Goal: Find contact information: Find contact information

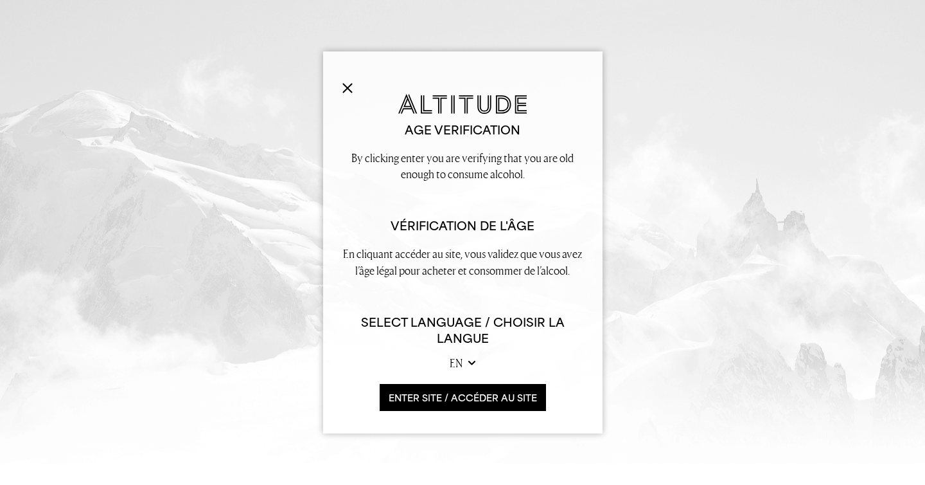
click at [436, 394] on button "ENTER SITE / accéder au site" at bounding box center [463, 398] width 166 height 28
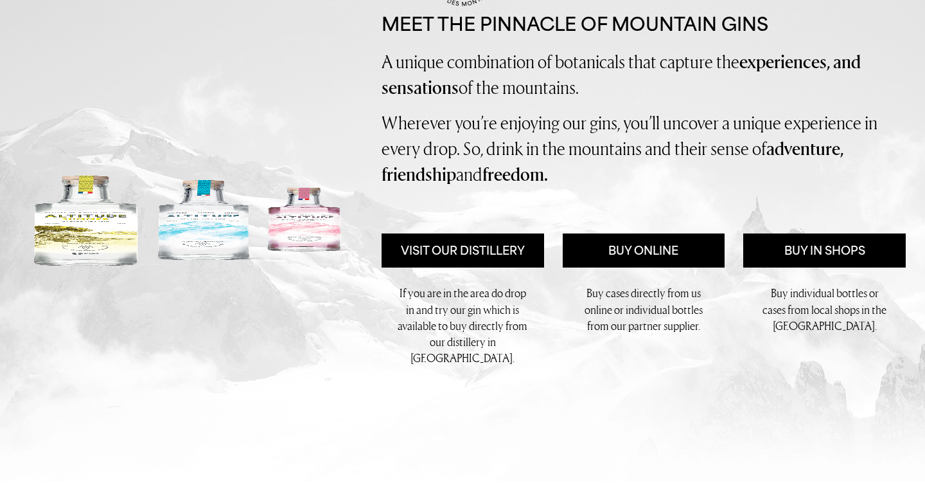
scroll to position [112, 0]
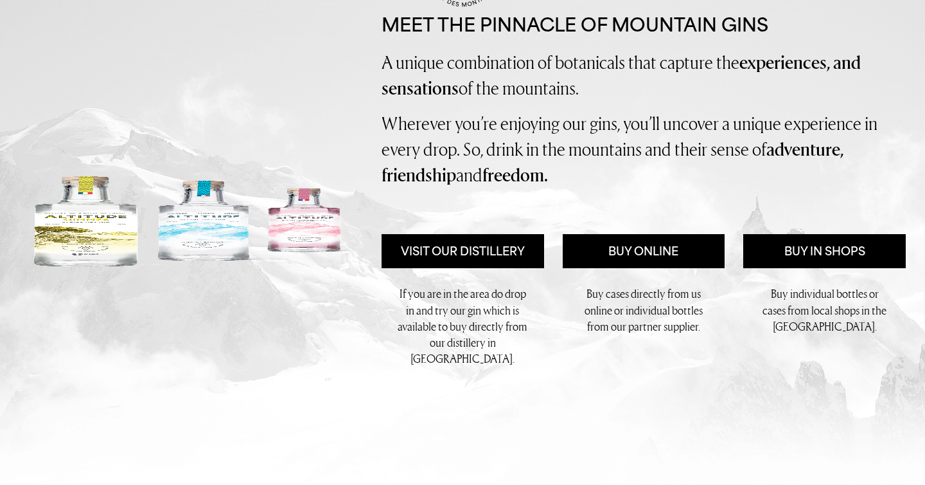
click at [224, 211] on img at bounding box center [190, 221] width 343 height 96
click at [635, 246] on link "Buy Online" at bounding box center [644, 251] width 163 height 35
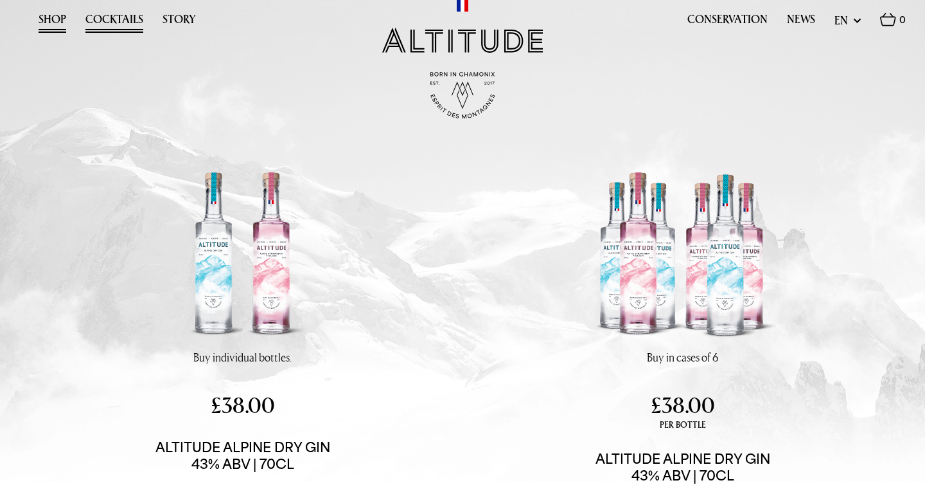
click at [102, 21] on link "Cocktails" at bounding box center [114, 23] width 58 height 20
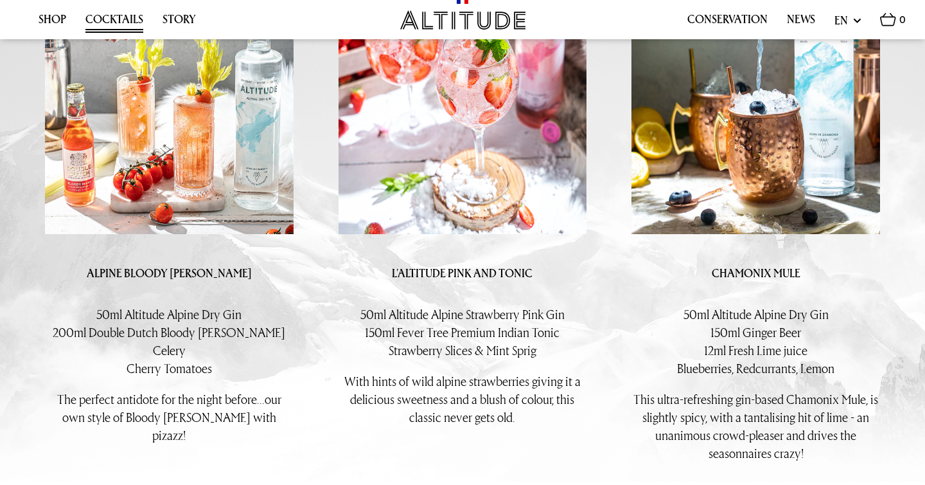
scroll to position [362, 0]
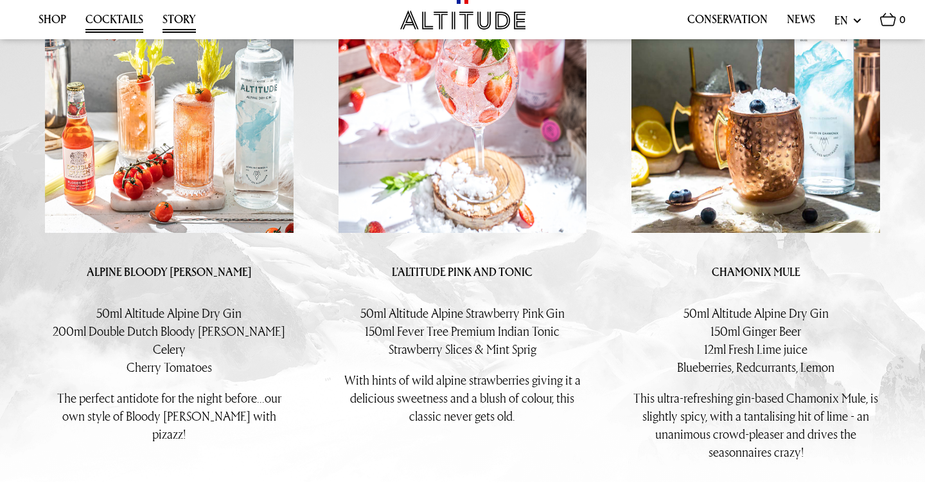
click at [193, 24] on link "Story" at bounding box center [179, 23] width 33 height 20
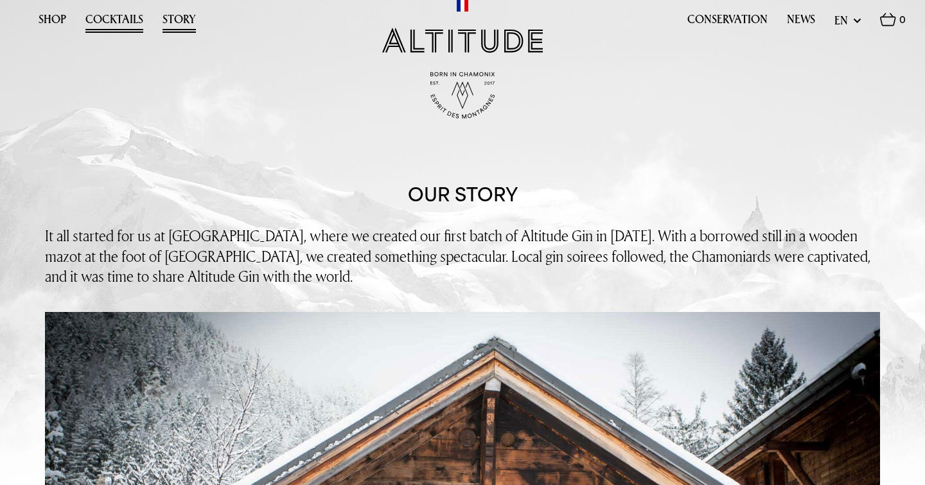
click at [105, 13] on link "Cocktails" at bounding box center [114, 23] width 58 height 20
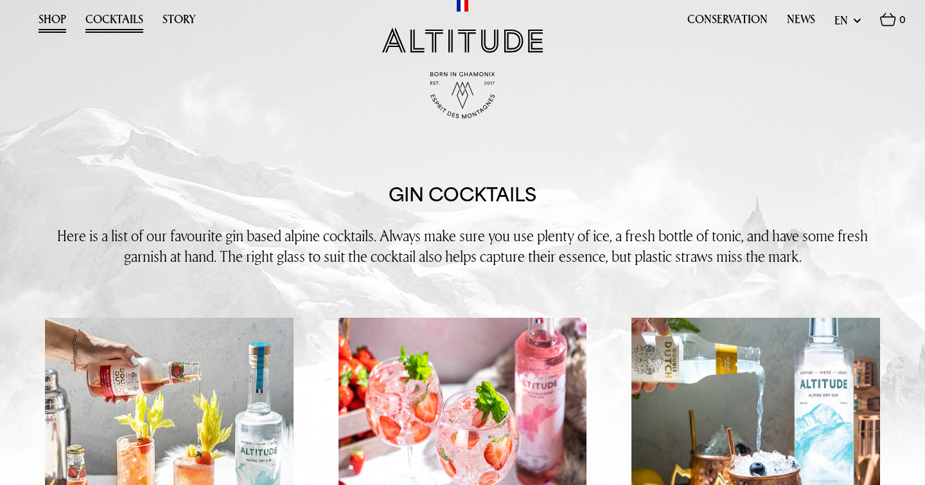
click at [64, 19] on link "Shop" at bounding box center [53, 23] width 28 height 20
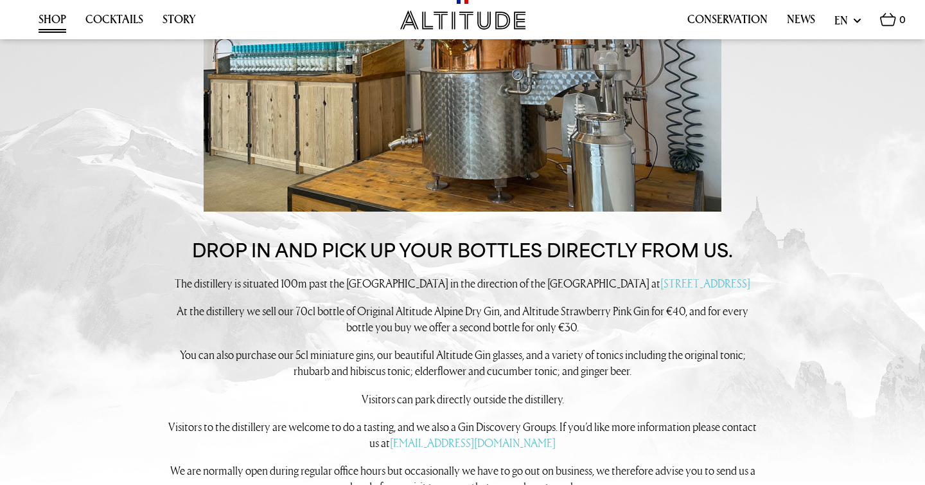
scroll to position [927, 0]
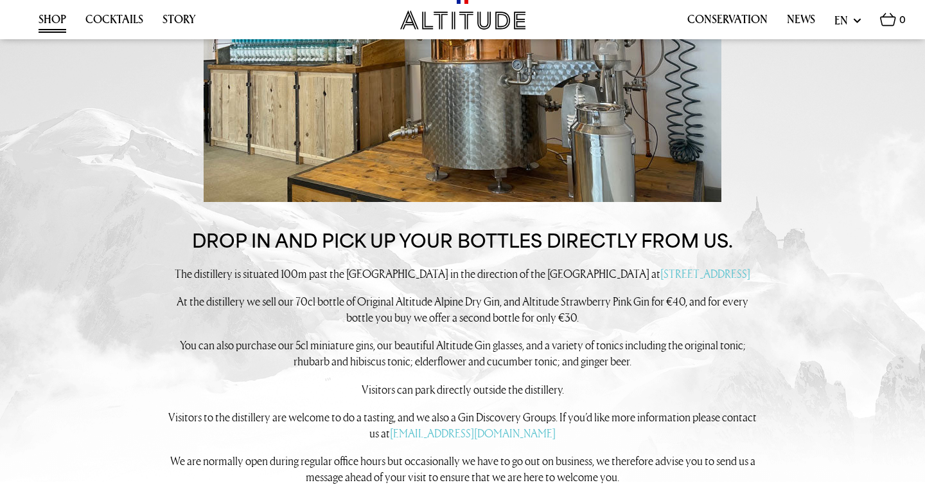
drag, startPoint x: 619, startPoint y: 275, endPoint x: 645, endPoint y: 285, distance: 27.1
click at [645, 281] on p "The distillery is situated 100m past the [GEOGRAPHIC_DATA] in the direction of …" at bounding box center [462, 273] width 591 height 16
copy p "[STREET_ADDRESS]"
click at [658, 325] on p "At the distillery we sell our 70cl bottle of Original Altitude Alpine Dry Gin, …" at bounding box center [462, 309] width 591 height 32
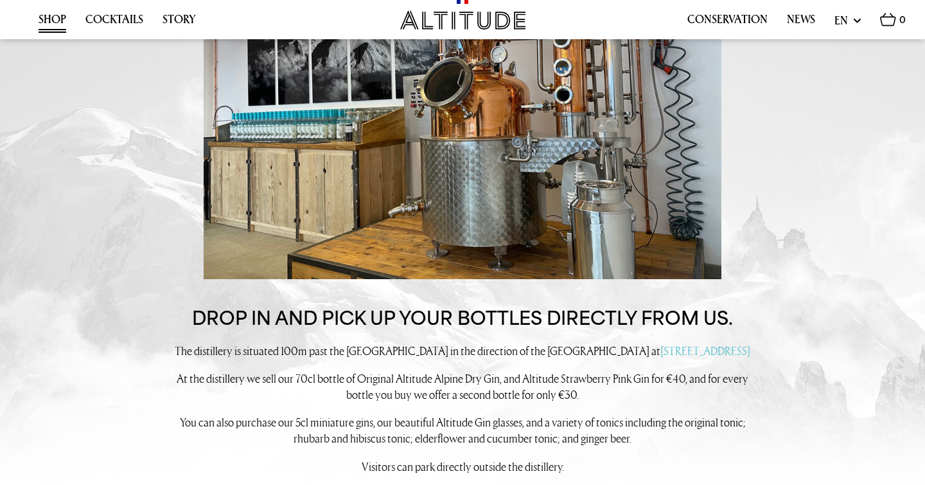
scroll to position [849, 0]
